Goal: Transaction & Acquisition: Purchase product/service

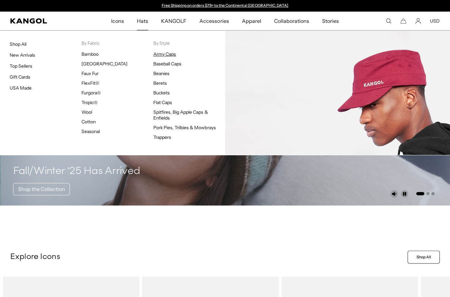
click at [158, 56] on link "Army Caps" at bounding box center [164, 54] width 23 height 6
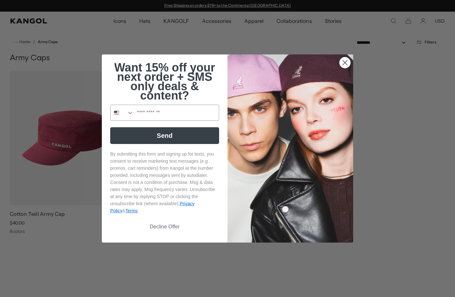
click at [339, 63] on circle "Close dialog" at bounding box center [344, 62] width 11 height 11
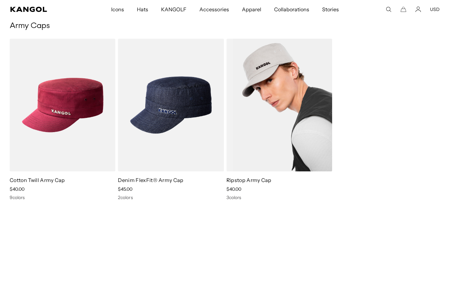
click at [261, 180] on link "Ripstop Army Cap" at bounding box center [248, 180] width 45 height 6
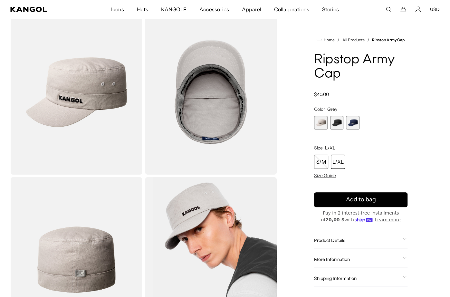
click at [340, 126] on span "2 of 3" at bounding box center [337, 123] width 14 height 14
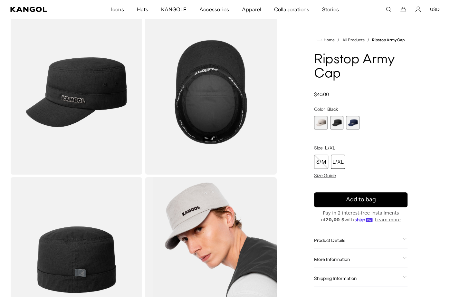
click at [360, 123] on div "Grey Variant sold out or unavailable Black Variant sold out or unavailable Navy…" at bounding box center [360, 123] width 93 height 14
click at [350, 121] on span "3 of 3" at bounding box center [353, 123] width 14 height 14
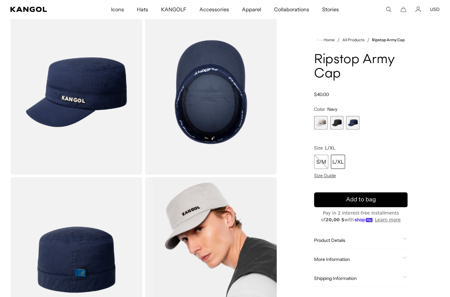
click at [332, 124] on span "2 of 3" at bounding box center [337, 123] width 14 height 14
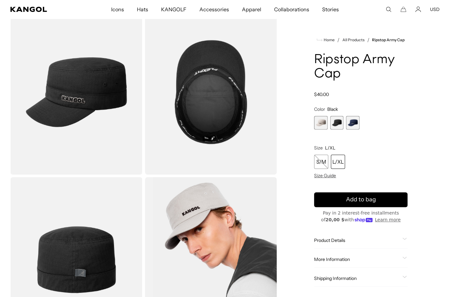
click at [317, 121] on span "1 of 3" at bounding box center [321, 123] width 14 height 14
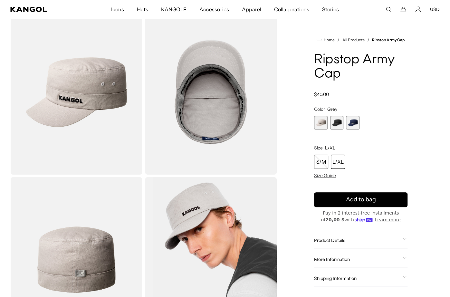
click at [340, 126] on span "2 of 3" at bounding box center [337, 123] width 14 height 14
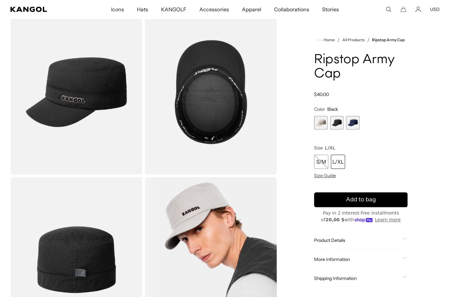
click at [357, 127] on span "3 of 3" at bounding box center [353, 123] width 14 height 14
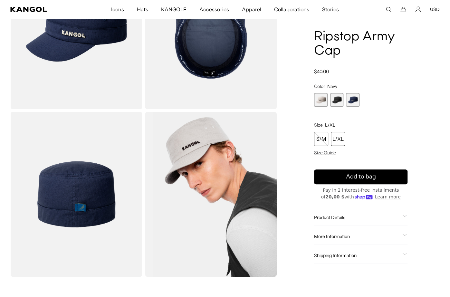
scroll to position [97, 0]
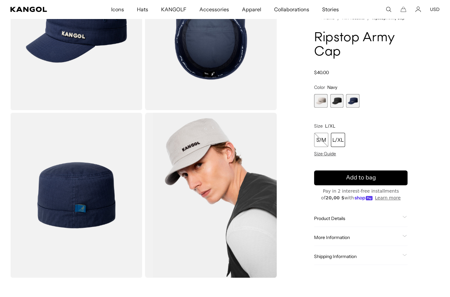
click at [337, 142] on div "L/XL" at bounding box center [338, 140] width 14 height 14
click at [336, 140] on div "L/XL" at bounding box center [338, 140] width 14 height 14
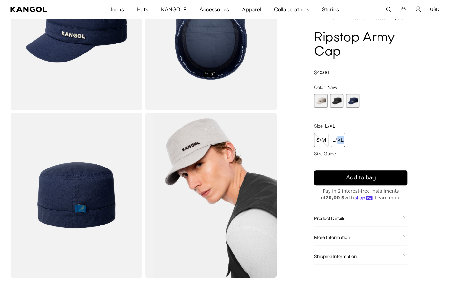
click at [340, 141] on div "L/XL" at bounding box center [338, 140] width 14 height 14
click at [327, 102] on div "Grey Variant sold out or unavailable Black Variant sold out or unavailable Navy…" at bounding box center [360, 101] width 93 height 14
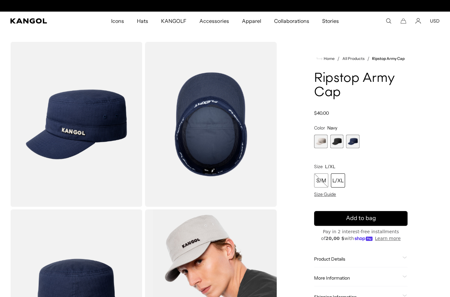
scroll to position [0, 0]
